Goal: Task Accomplishment & Management: Use online tool/utility

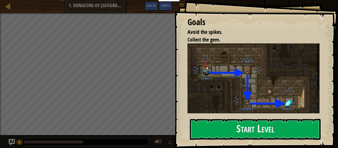
click at [324, 104] on div "Goals Avoid the spikes. Collect the gem. Guide your hero by writing a program w…" at bounding box center [257, 74] width 164 height 148
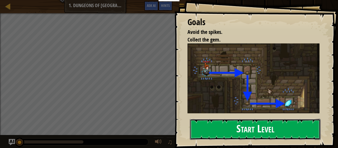
click at [265, 132] on button "Start Level" at bounding box center [255, 129] width 131 height 21
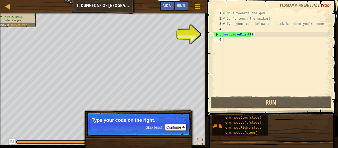
click at [158, 128] on span "Skip (esc)" at bounding box center [154, 127] width 16 height 4
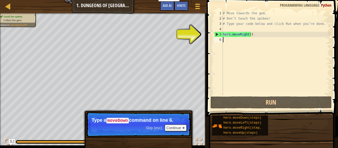
click at [228, 39] on div "# Move towards the gem. # Don’t touch the spikes! # Type your code below and cl…" at bounding box center [276, 58] width 108 height 95
click at [157, 127] on span "Skip (esc)" at bounding box center [154, 128] width 16 height 4
